Goal: Task Accomplishment & Management: Use online tool/utility

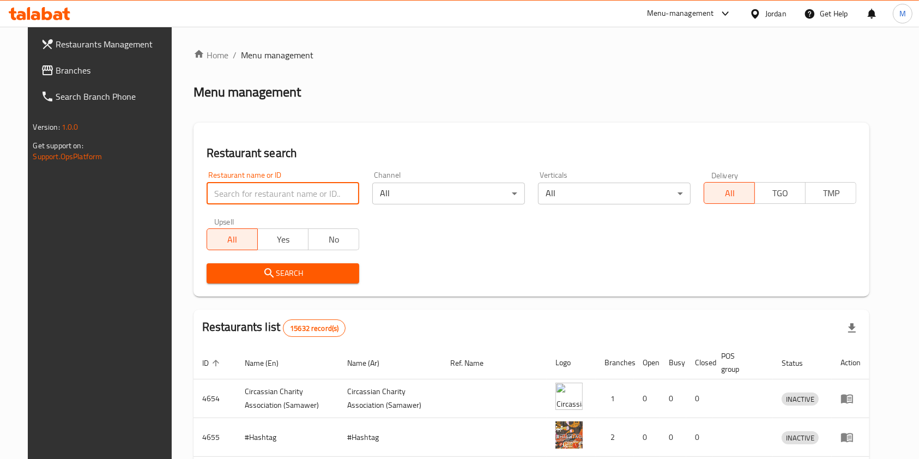
click at [312, 191] on input "search" at bounding box center [283, 194] width 153 height 22
type input "love.cow"
click button "Search" at bounding box center [283, 273] width 153 height 20
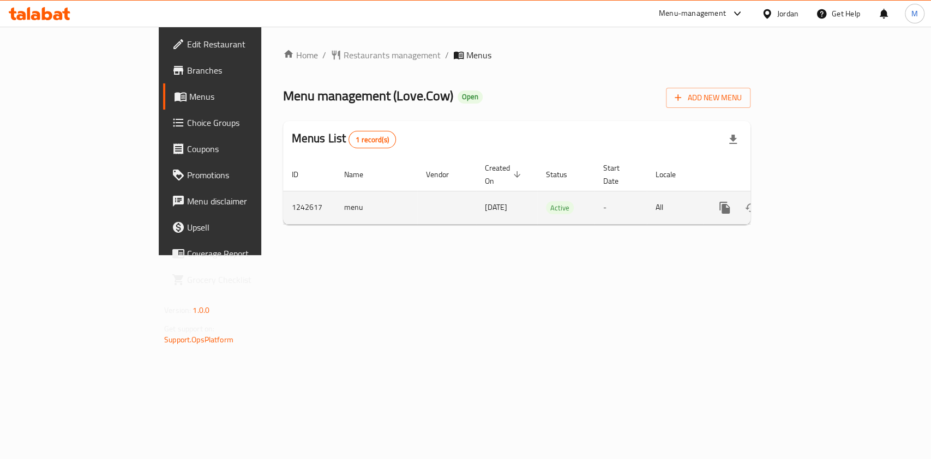
click at [816, 198] on link "enhanced table" at bounding box center [803, 208] width 26 height 26
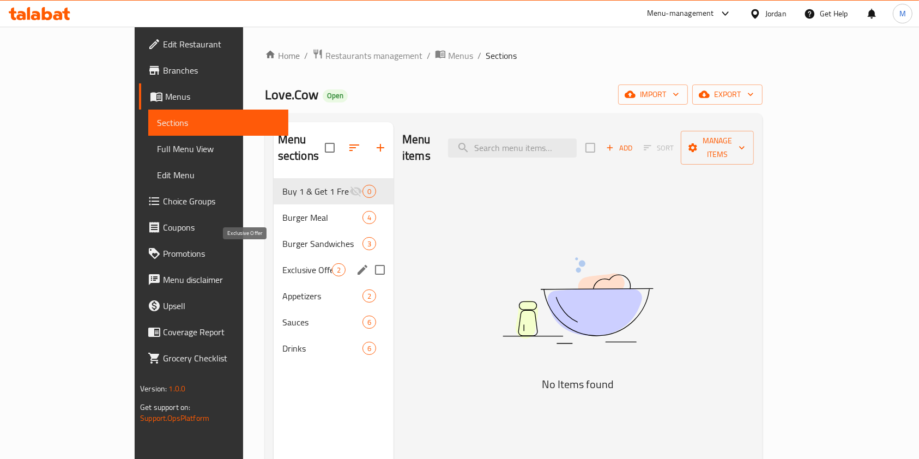
click at [282, 263] on span "Exclusive Offer" at bounding box center [307, 269] width 50 height 13
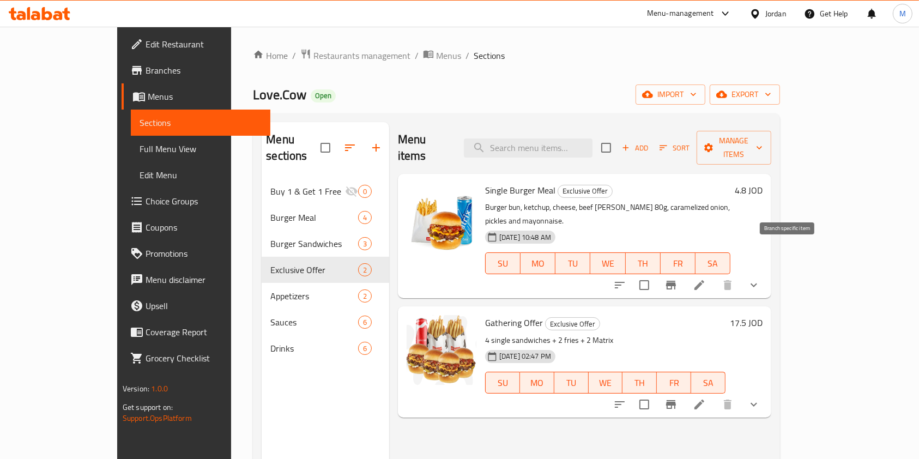
click at [678, 279] on icon "Branch-specific-item" at bounding box center [671, 285] width 13 height 13
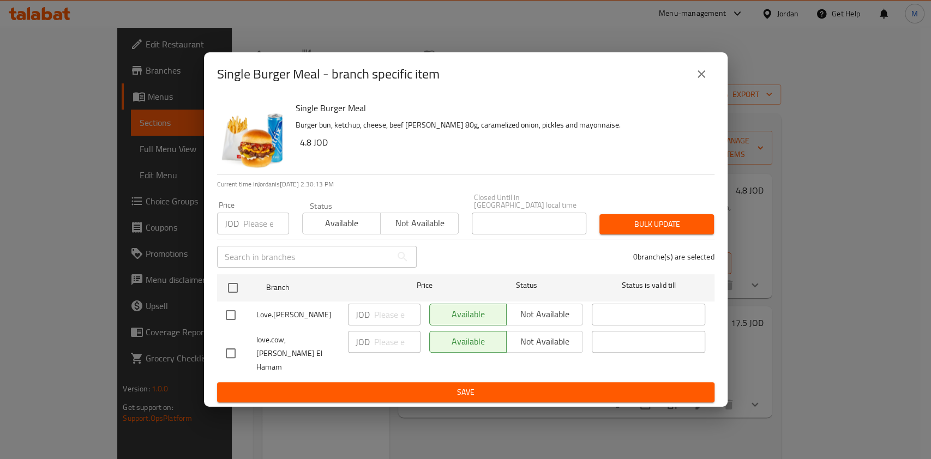
click at [709, 87] on button "close" at bounding box center [701, 74] width 26 height 26
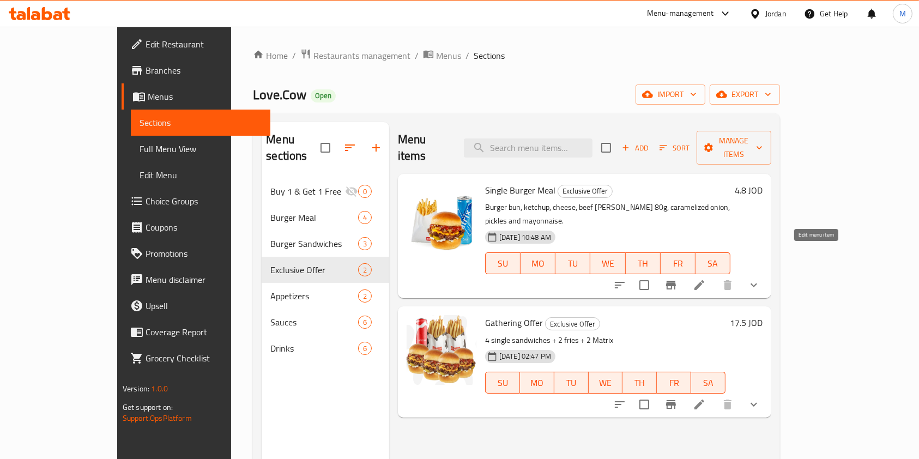
click at [706, 279] on icon at bounding box center [699, 285] width 13 height 13
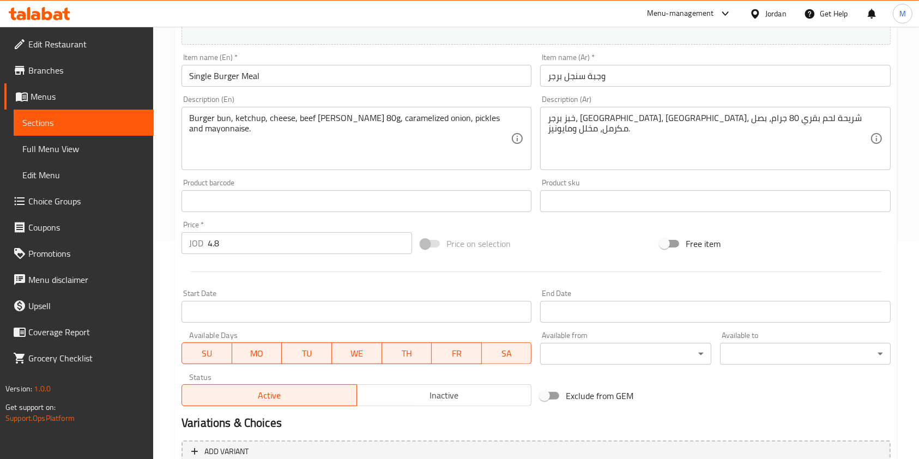
scroll to position [363, 0]
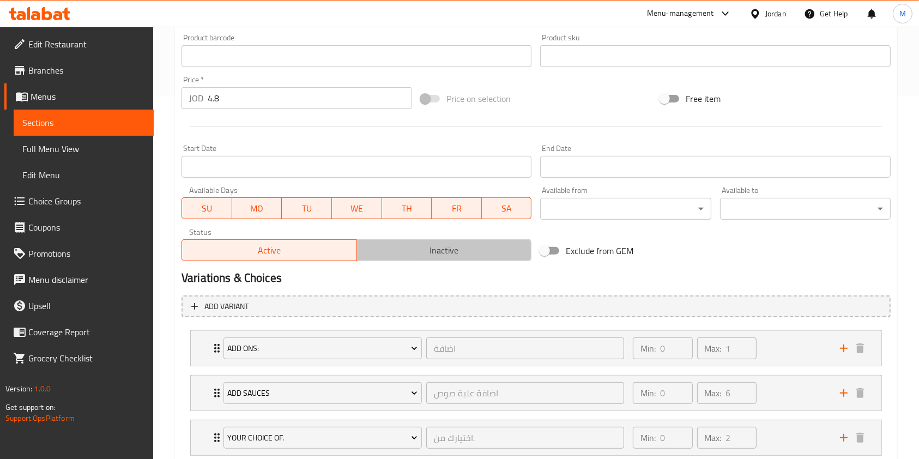
click at [415, 249] on span "Inactive" at bounding box center [444, 251] width 166 height 16
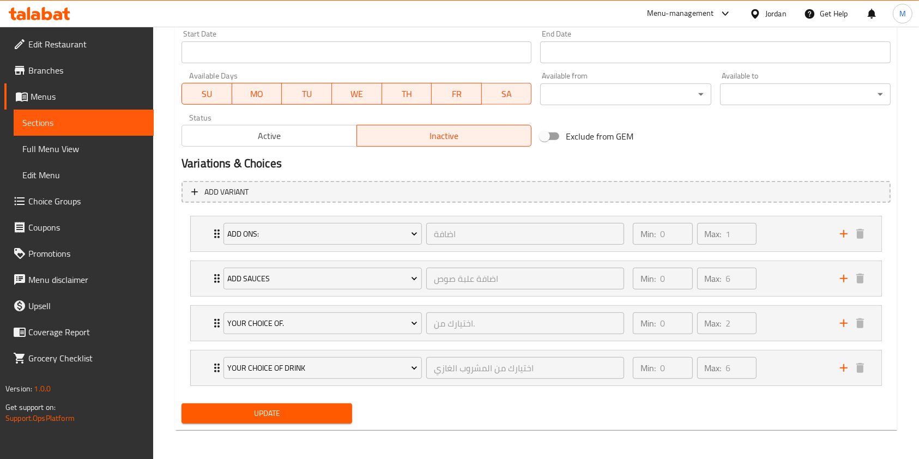
scroll to position [479, 0]
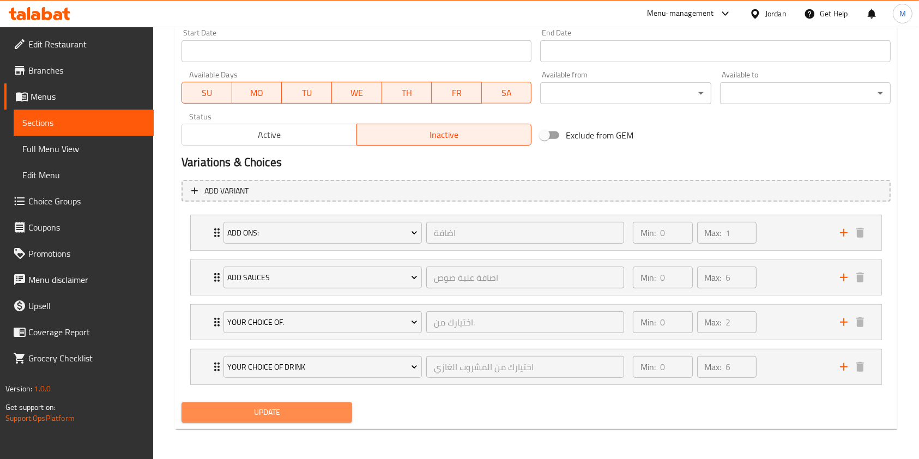
click at [312, 407] on span "Update" at bounding box center [266, 413] width 153 height 14
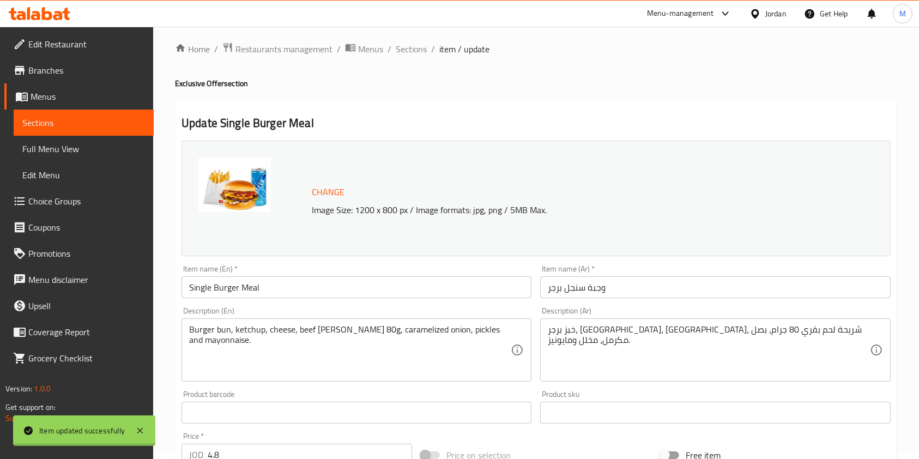
scroll to position [0, 0]
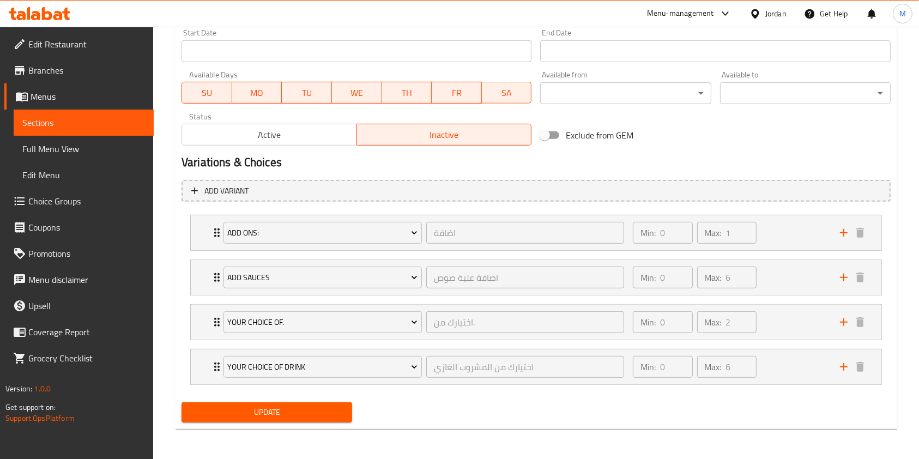
click at [337, 412] on span "Update" at bounding box center [266, 413] width 153 height 14
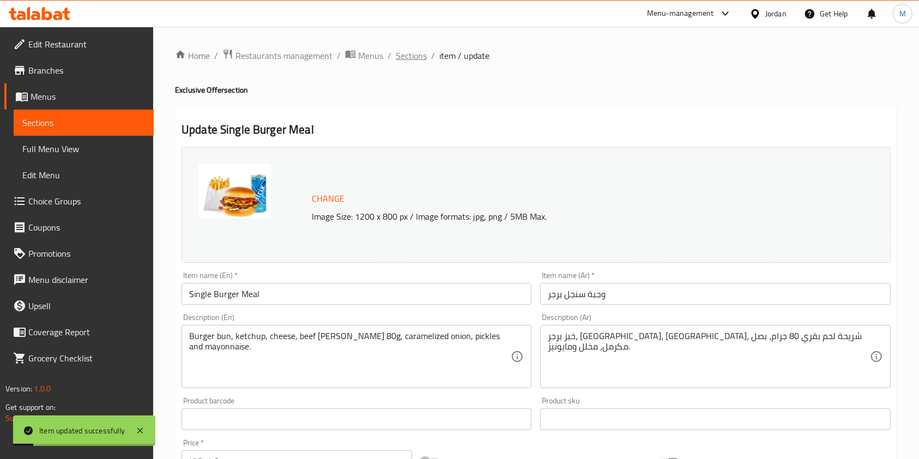
click at [414, 54] on span "Sections" at bounding box center [411, 55] width 31 height 13
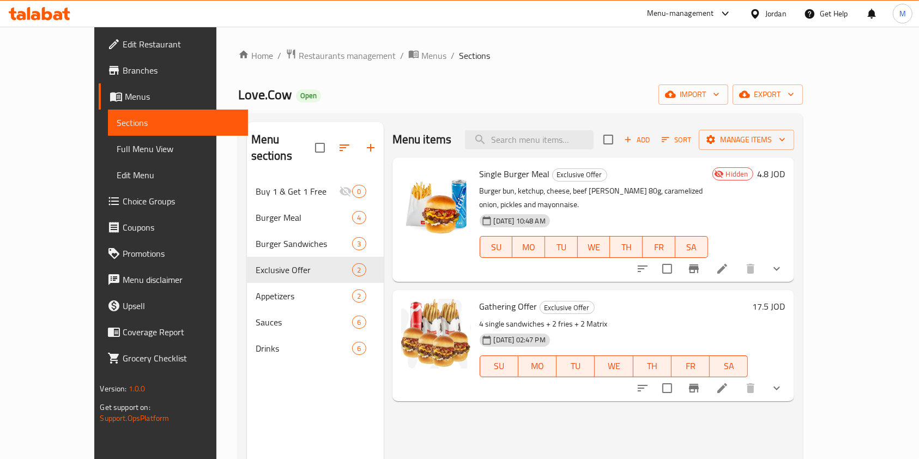
click at [681, 22] on div "Menu-management" at bounding box center [689, 14] width 102 height 26
click at [685, 20] on div "Menu-management" at bounding box center [680, 13] width 67 height 13
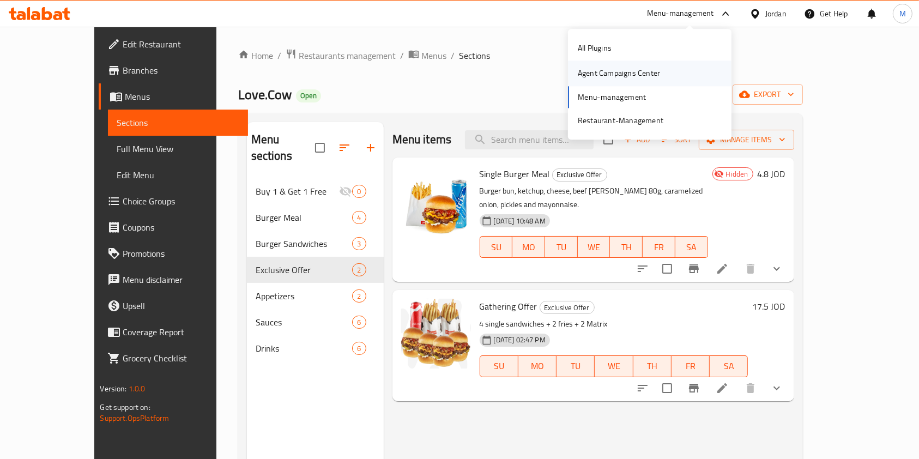
click at [647, 79] on div "Agent Campaigns Center" at bounding box center [619, 74] width 82 height 12
